Goal: Find specific page/section: Find specific page/section

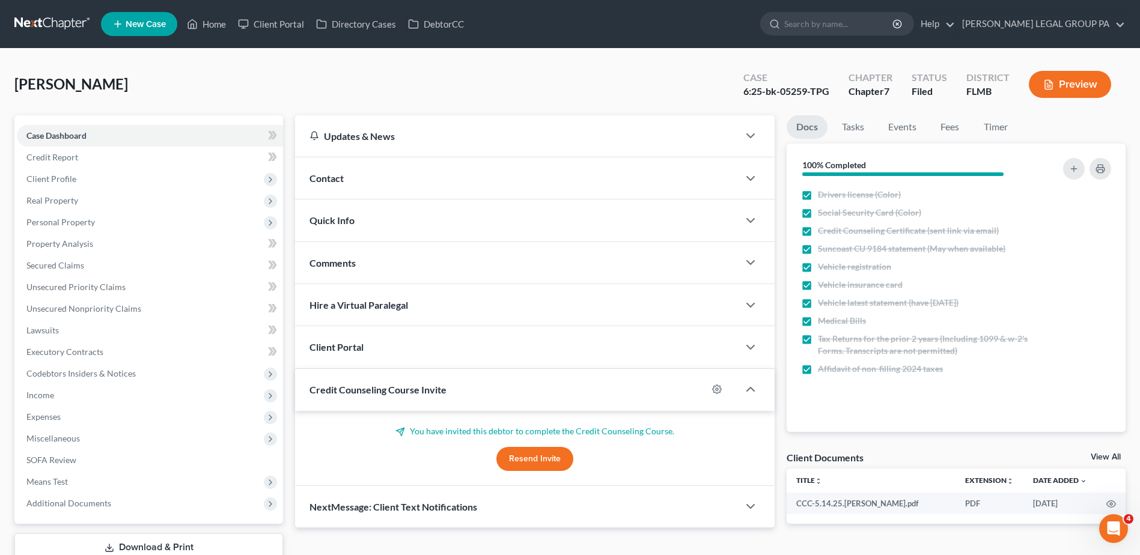
click at [68, 26] on link at bounding box center [52, 24] width 77 height 22
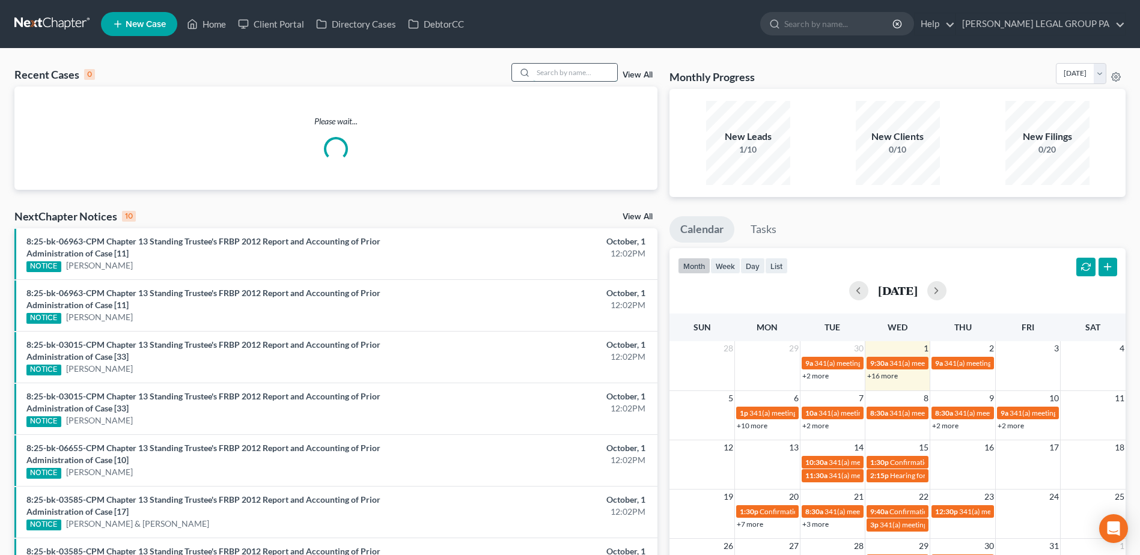
click at [569, 70] on input "search" at bounding box center [575, 72] width 84 height 17
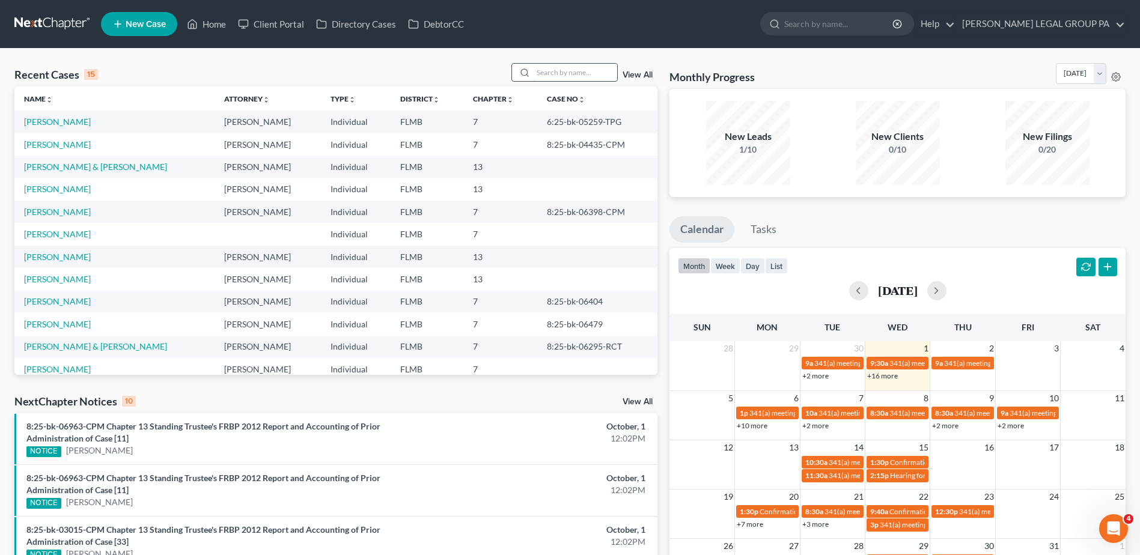
click at [557, 72] on input "search" at bounding box center [575, 72] width 84 height 17
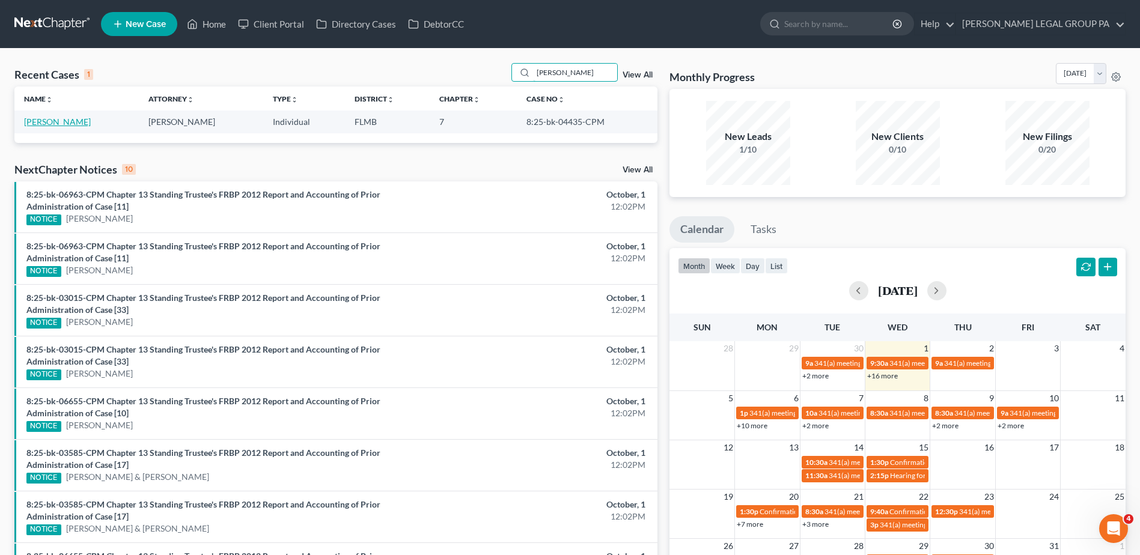
type input "[PERSON_NAME]"
click at [58, 125] on link "[PERSON_NAME]" at bounding box center [57, 122] width 67 height 10
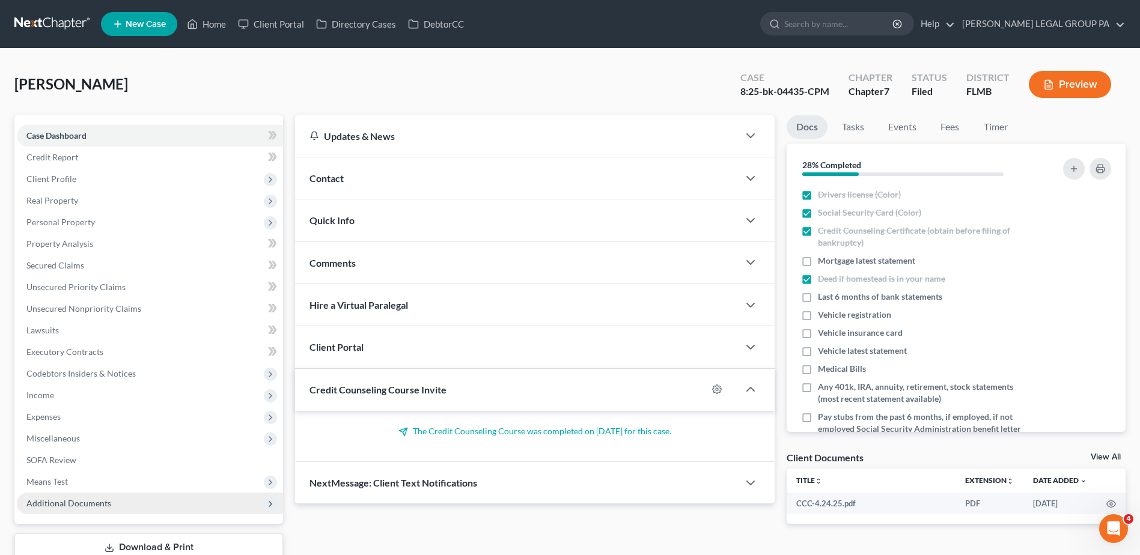
click at [100, 493] on span "Additional Documents" at bounding box center [150, 504] width 266 height 22
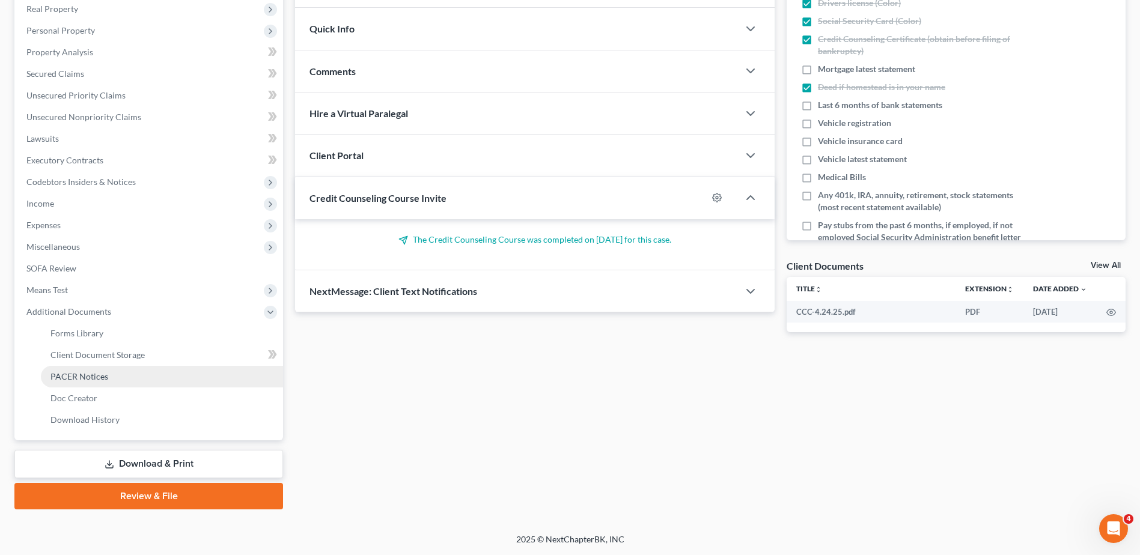
click at [103, 383] on link "PACER Notices" at bounding box center [162, 377] width 242 height 22
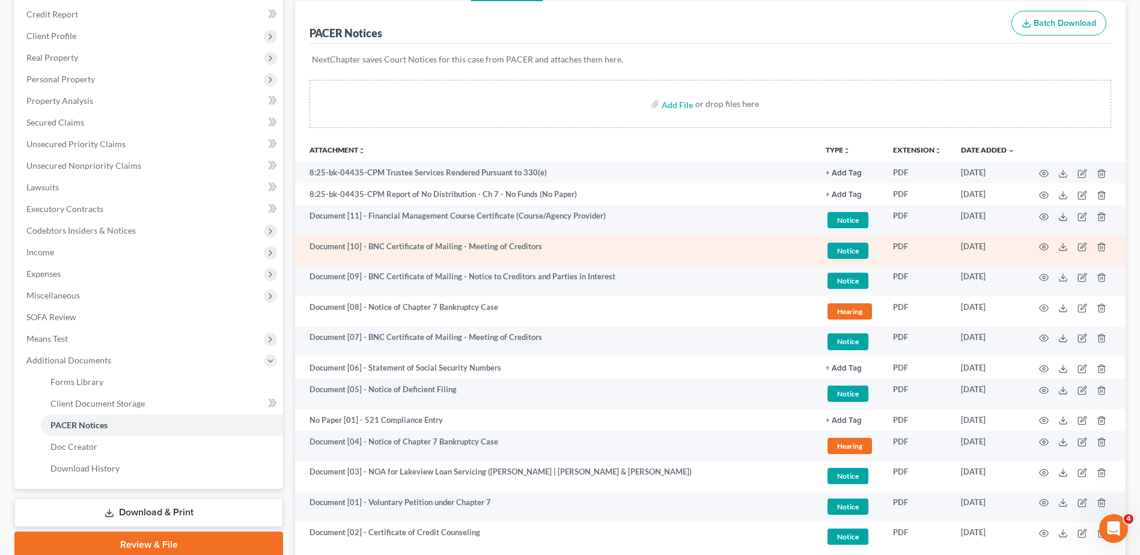
scroll to position [100, 0]
